Goal: Transaction & Acquisition: Download file/media

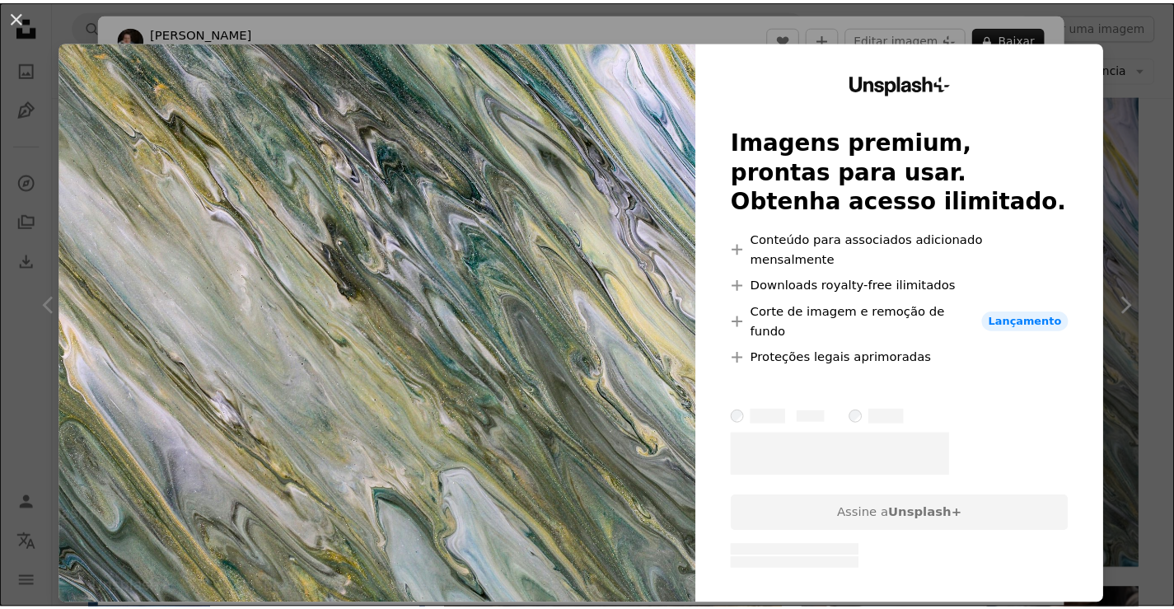
scroll to position [2948, 0]
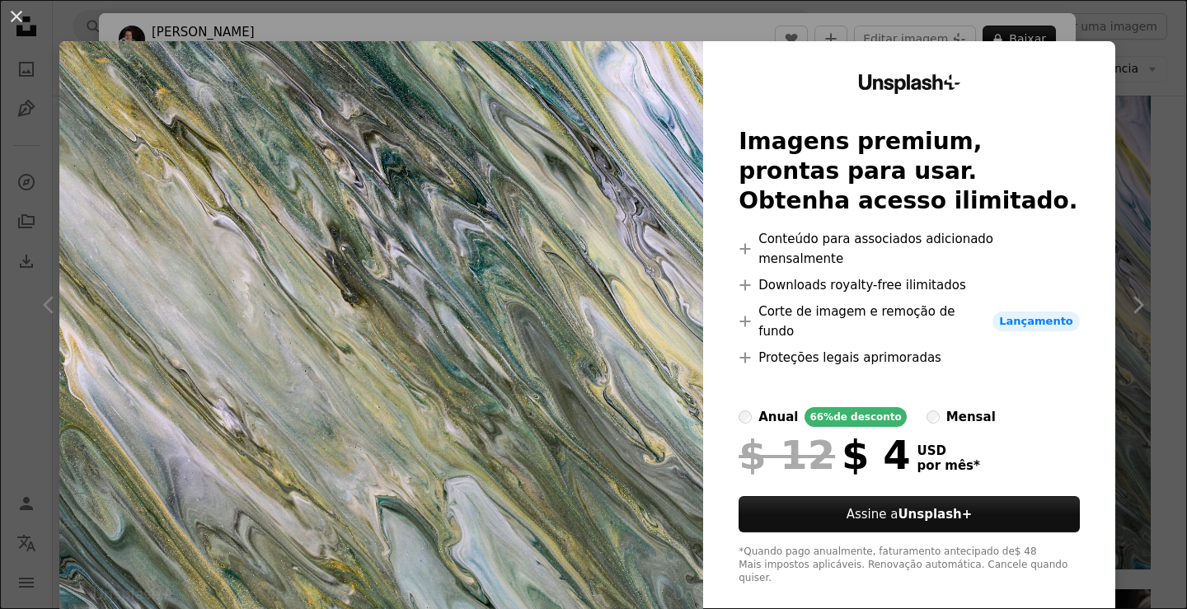
click at [1131, 50] on div "An X shape Unsplash+ Imagens premium, prontas para usar. Obtenha acesso ilimita…" at bounding box center [593, 304] width 1187 height 609
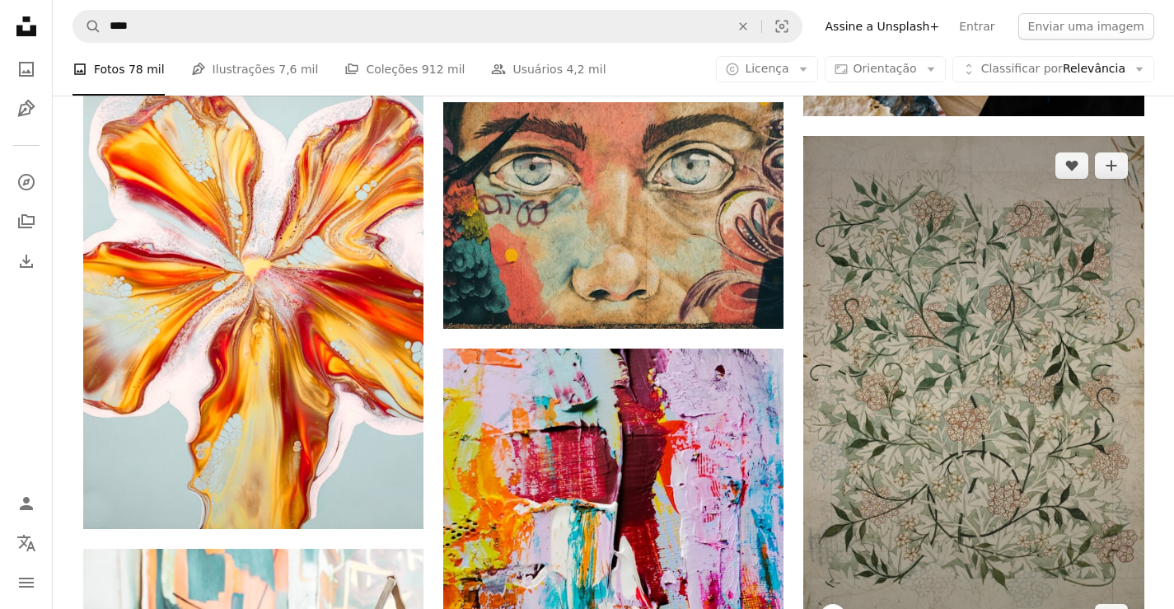
scroll to position [1959, 0]
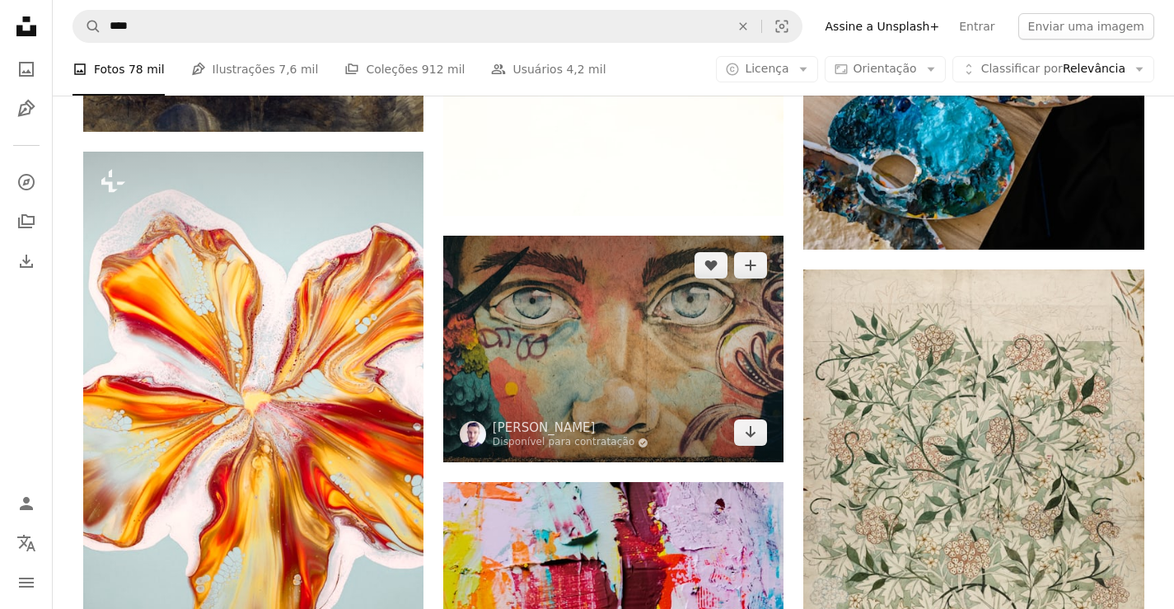
click at [654, 265] on img at bounding box center [613, 349] width 340 height 227
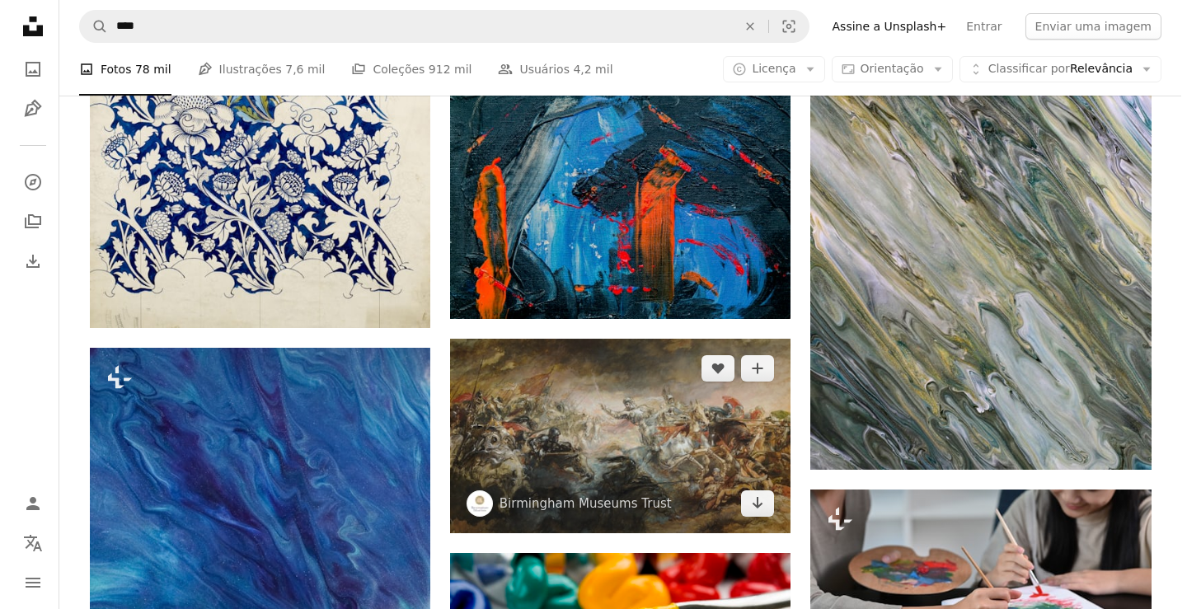
scroll to position [2948, 0]
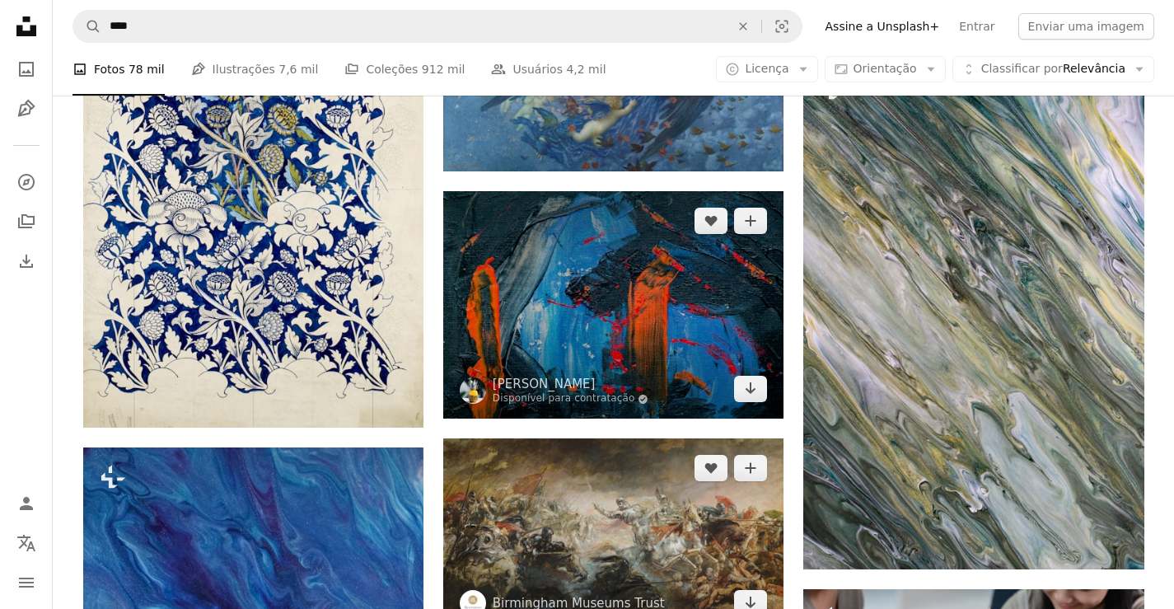
click at [664, 354] on img at bounding box center [613, 305] width 340 height 228
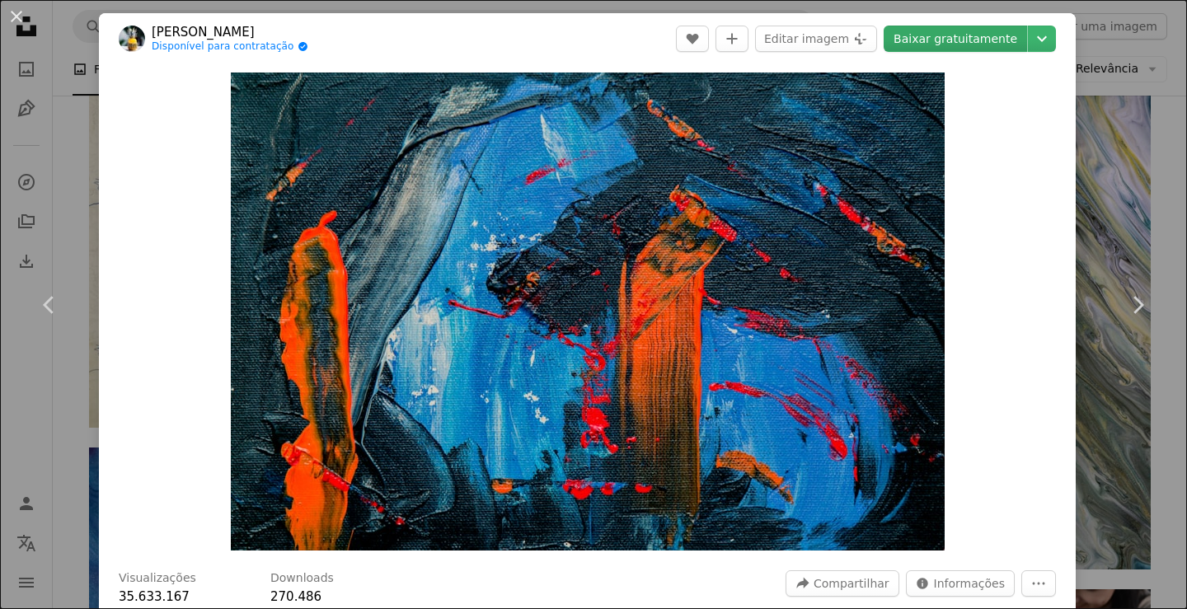
click at [909, 40] on link "Baixar gratuitamente" at bounding box center [954, 39] width 143 height 26
